Goal: Information Seeking & Learning: Learn about a topic

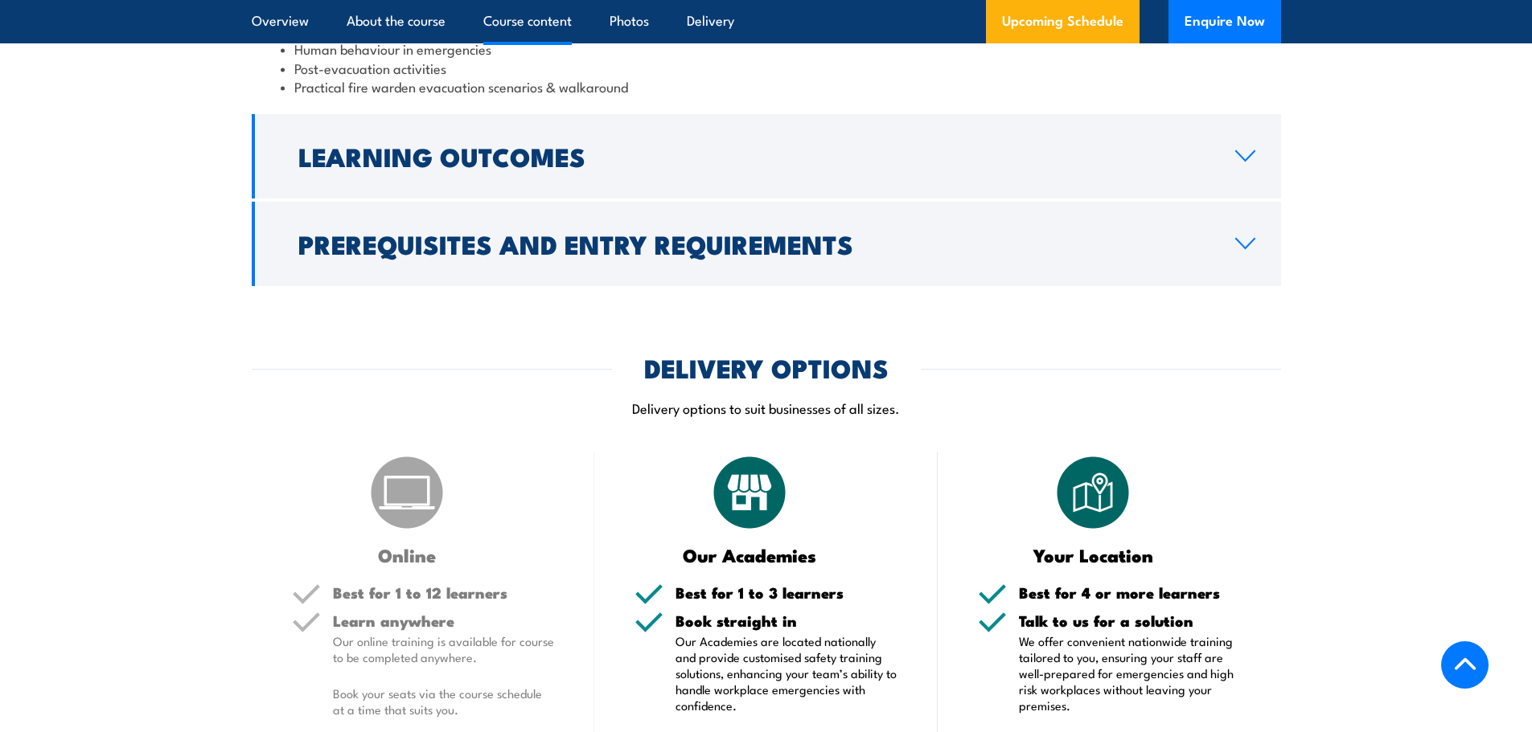
scroll to position [2171, 0]
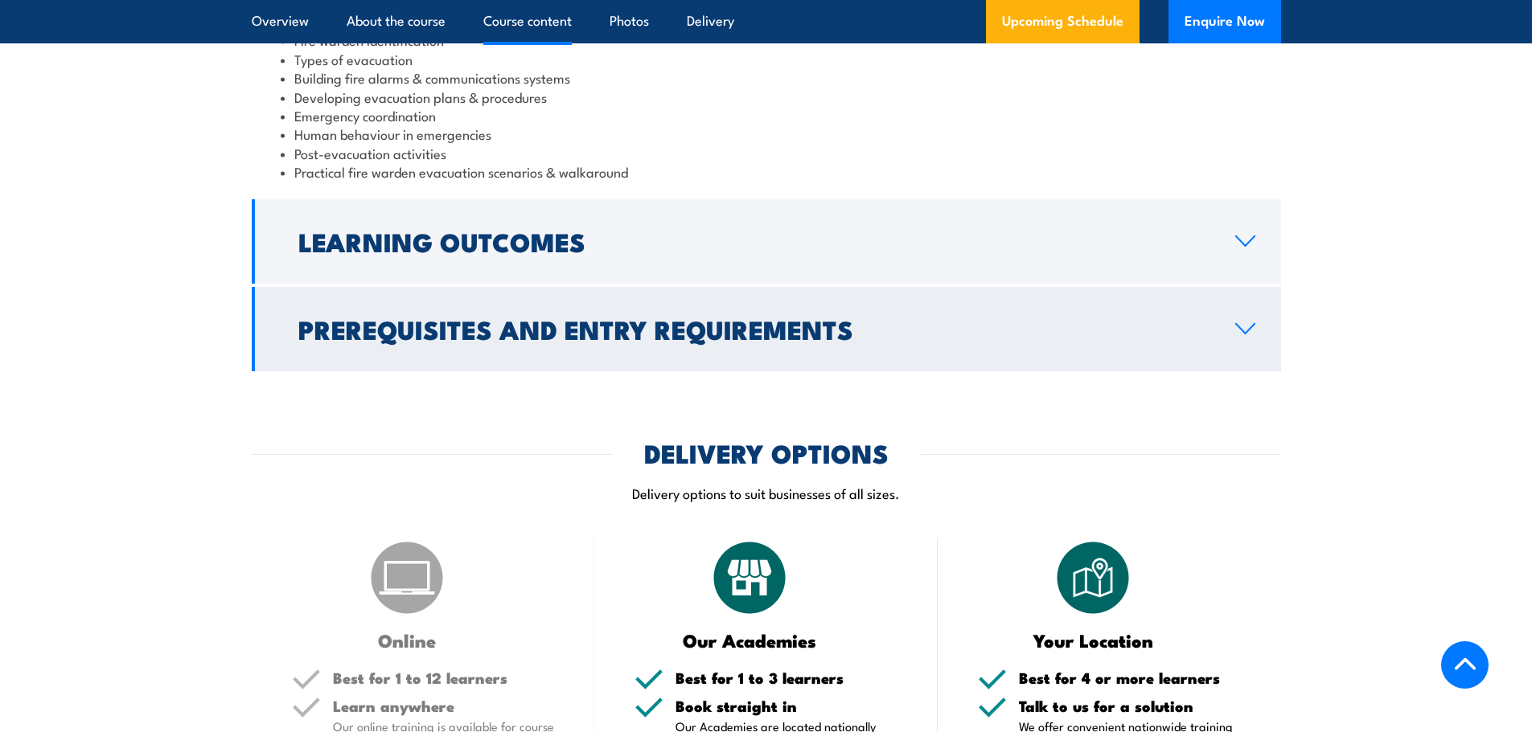
click at [1154, 306] on link "Prerequisites and Entry Requirements" at bounding box center [766, 329] width 1029 height 84
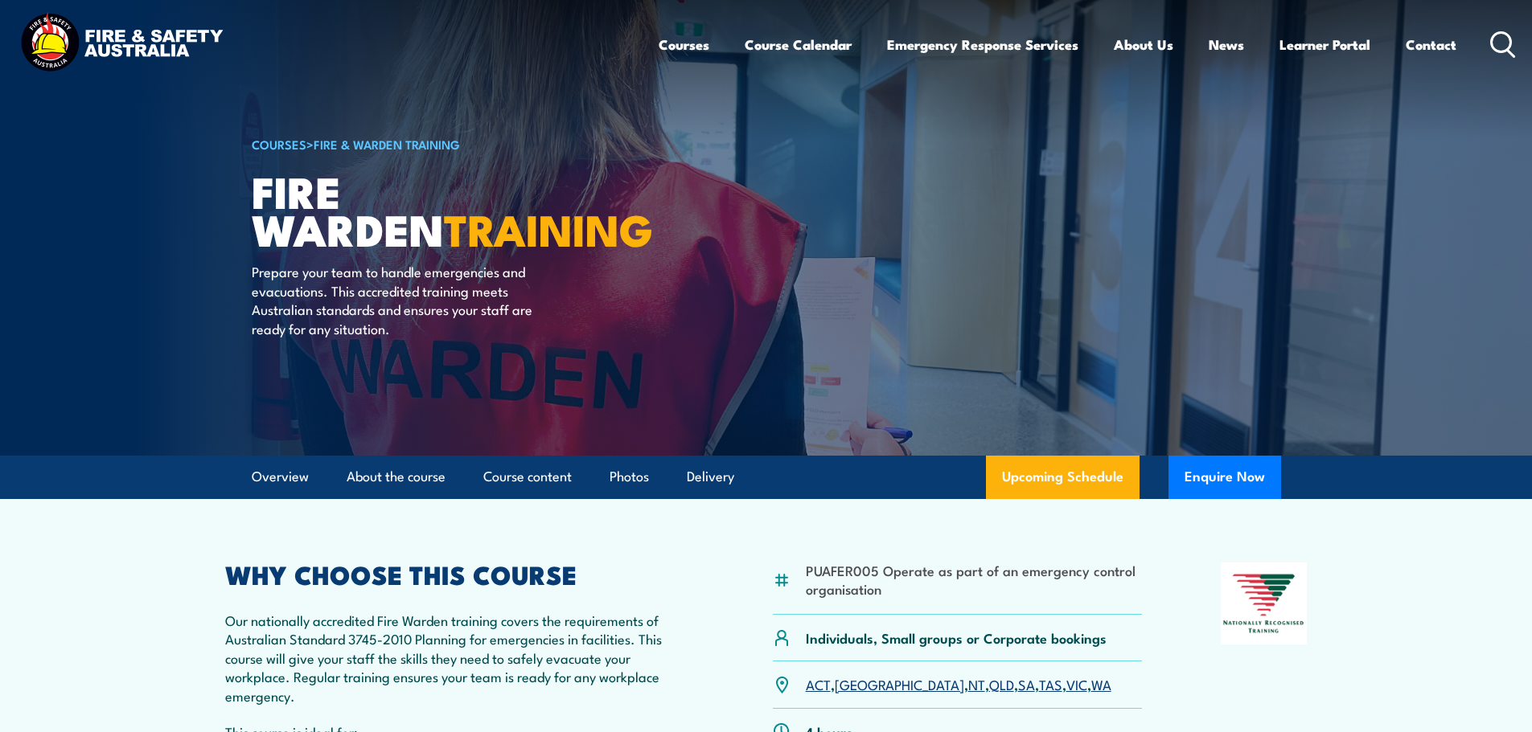
scroll to position [0, 0]
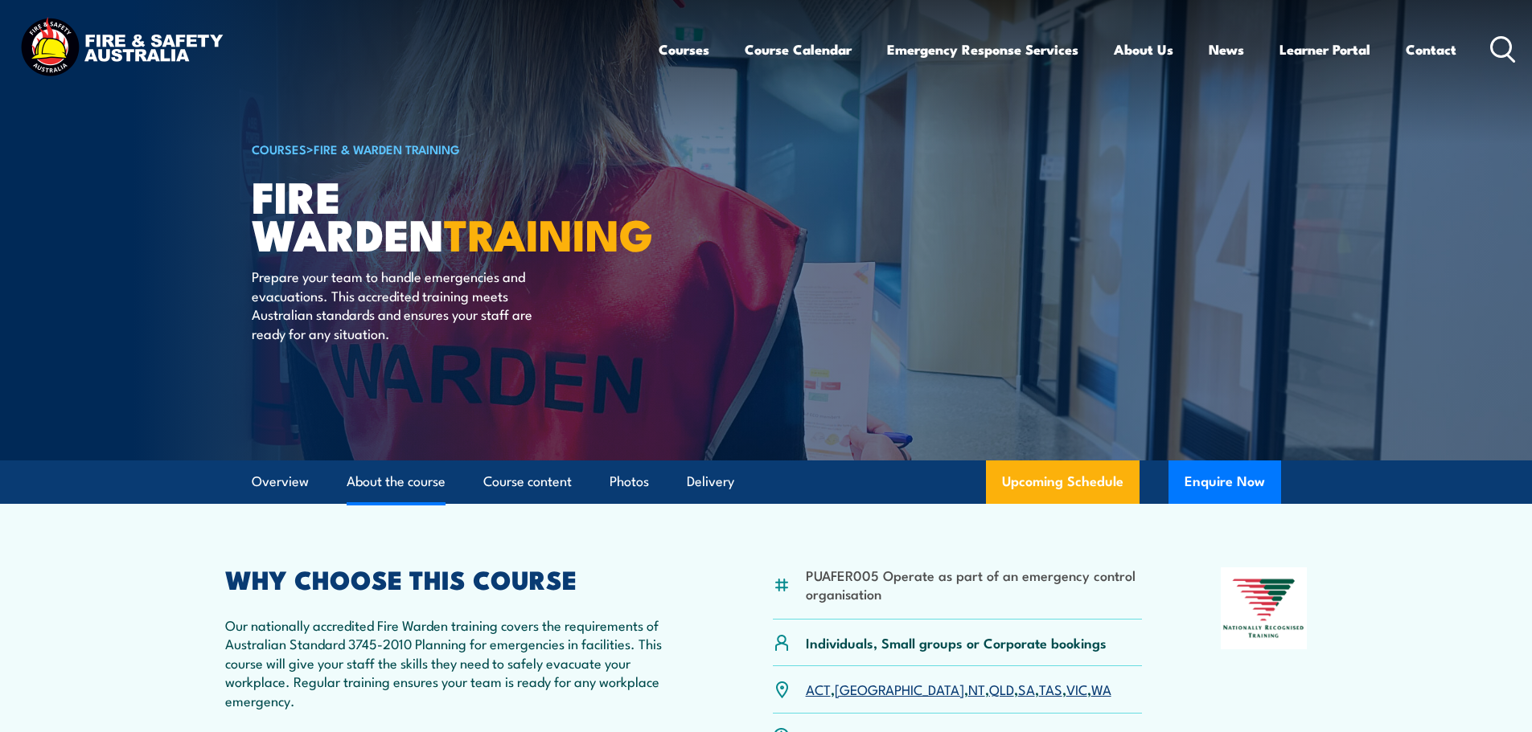
click at [384, 478] on link "About the course" at bounding box center [396, 482] width 99 height 43
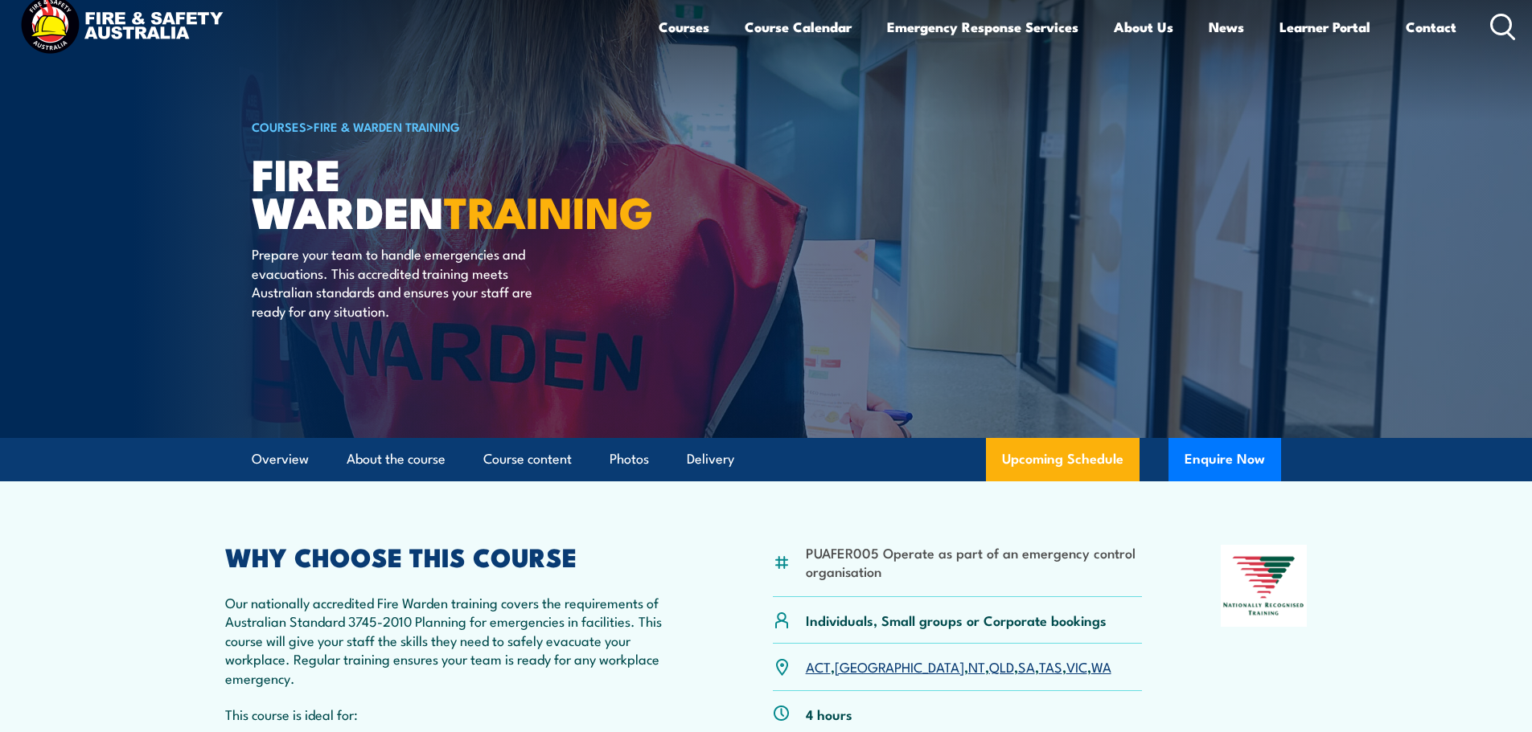
scroll to position [17, 0]
